Goal: Task Accomplishment & Management: Manage account settings

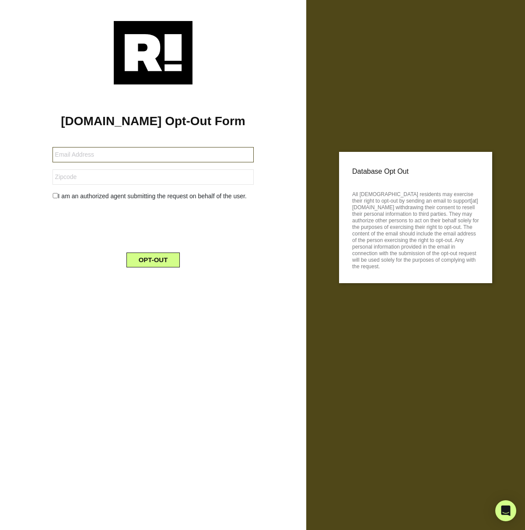
click at [59, 154] on input "text" at bounding box center [153, 154] width 202 height 15
type input "[PERSON_NAME][EMAIL_ADDRESS][PERSON_NAME][DOMAIN_NAME]"
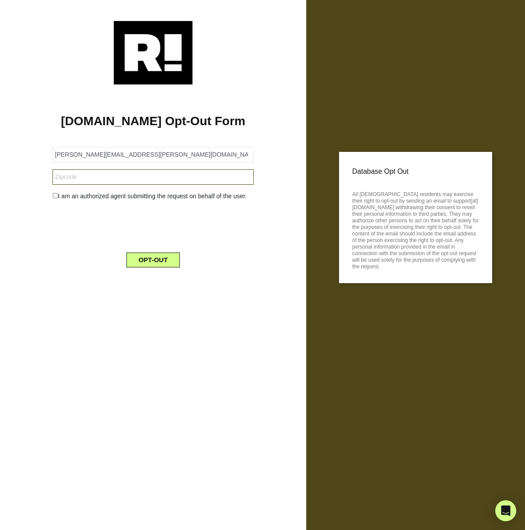
click at [64, 177] on input "text" at bounding box center [153, 176] width 202 height 15
type input "78735"
click at [38, 213] on div "[DOMAIN_NAME] Opt-Out Form [PERSON_NAME][EMAIL_ADDRESS][PERSON_NAME][DOMAIN_NAM…" at bounding box center [153, 179] width 293 height 190
click at [157, 258] on button "OPT-OUT" at bounding box center [153, 259] width 54 height 15
